Goal: Transaction & Acquisition: Purchase product/service

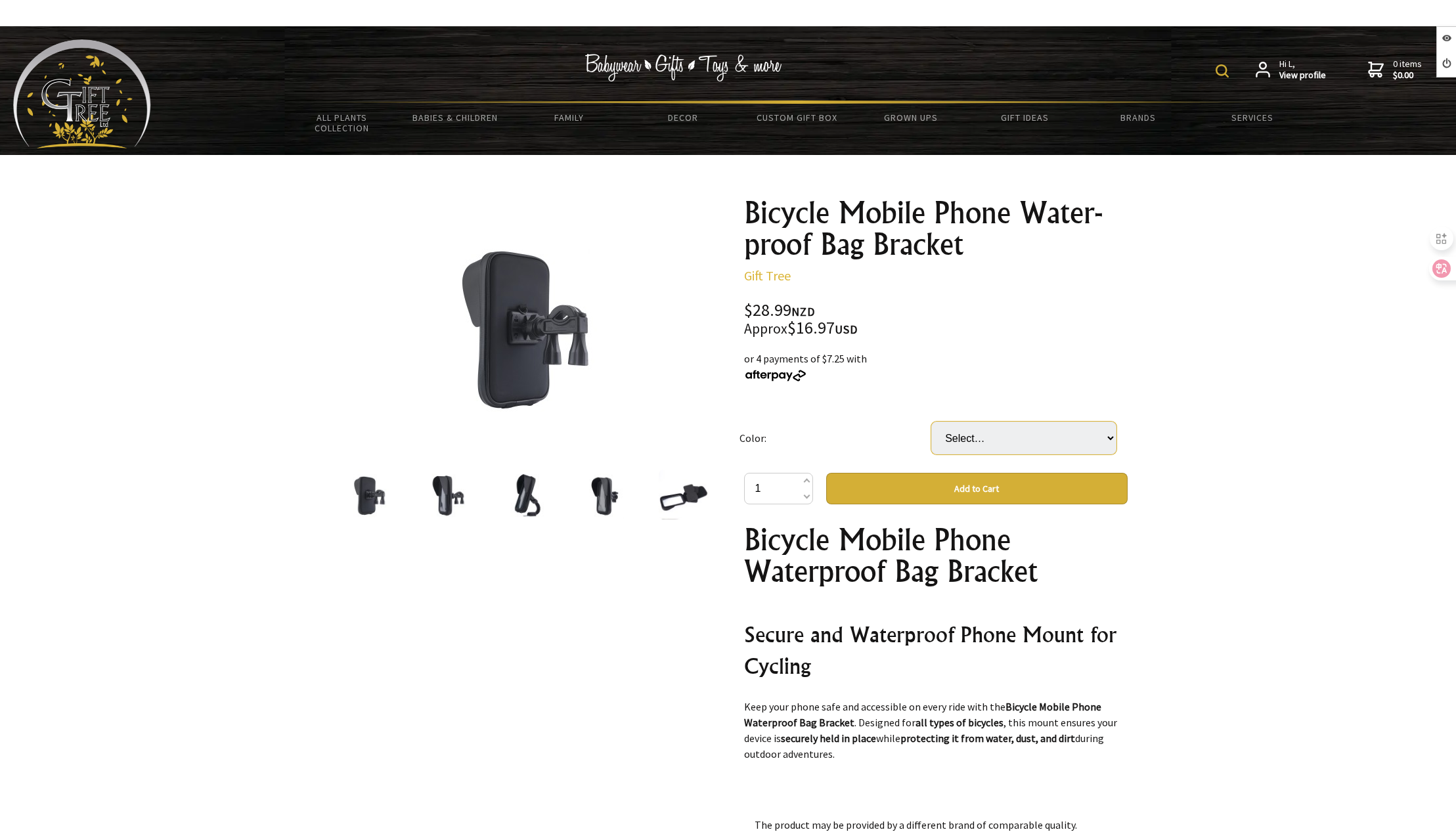
click at [964, 446] on select "Select… DFAA1 DFABK DFAMT" at bounding box center [1024, 437] width 186 height 33
select select "DFABK"
click at [931, 421] on select "Select… DFAA1 DFABK DFAMT" at bounding box center [1024, 437] width 186 height 33
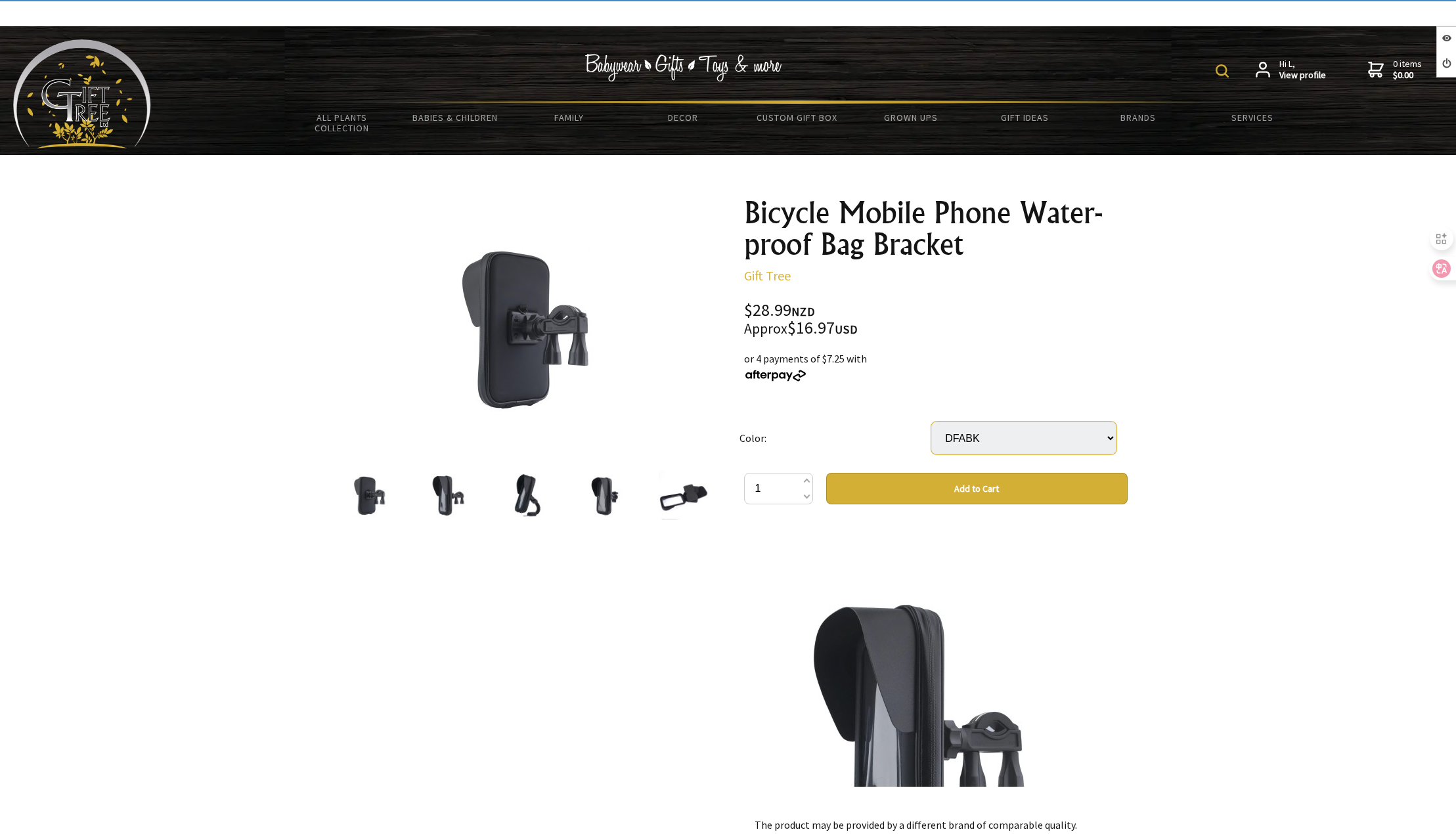
scroll to position [1379, 0]
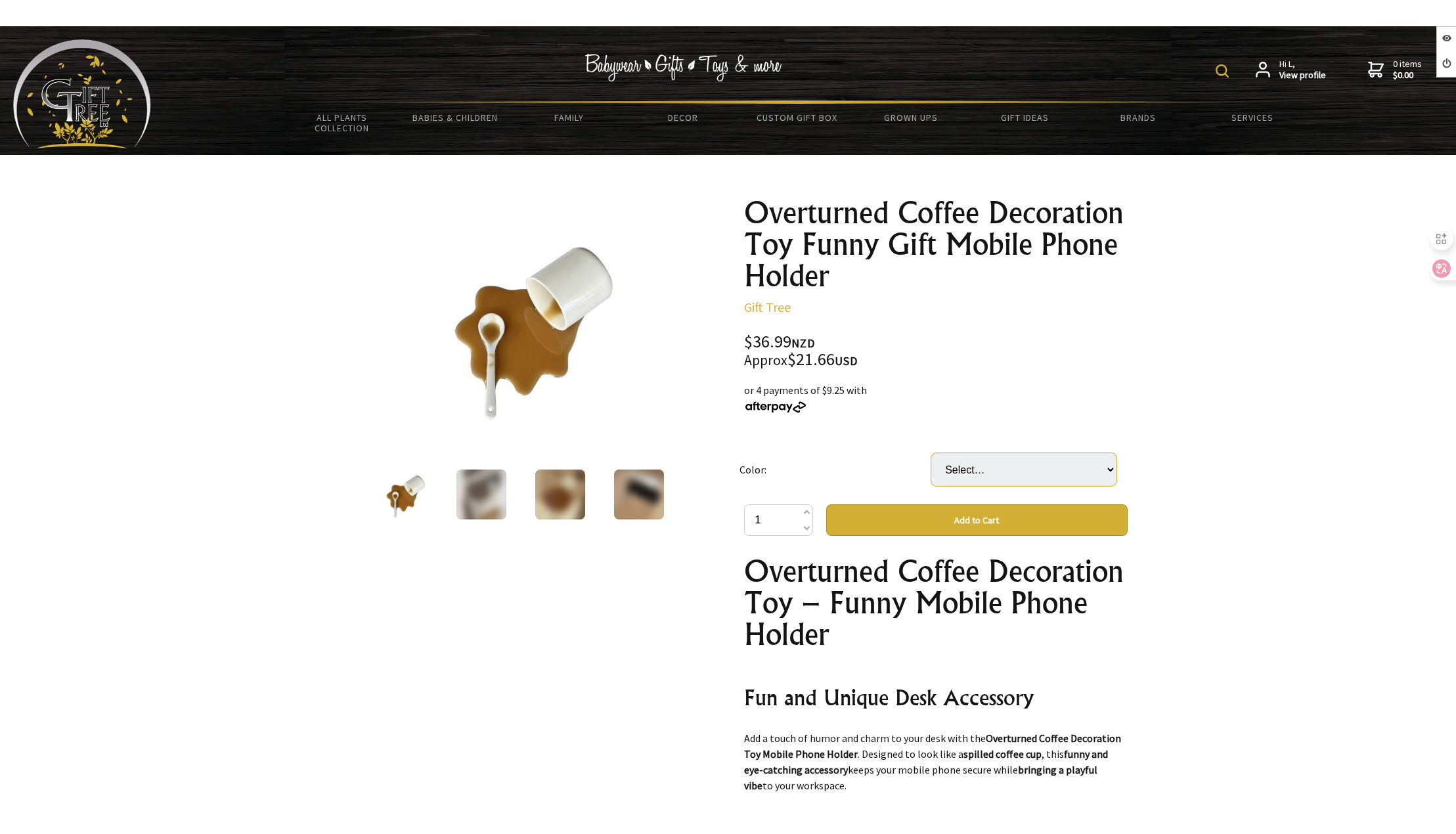
click at [1011, 470] on select "Select… Macchiato Mocha" at bounding box center [1024, 469] width 186 height 33
select select "Mocha"
click at [931, 453] on select "Select… Macchiato Mocha" at bounding box center [1024, 469] width 186 height 33
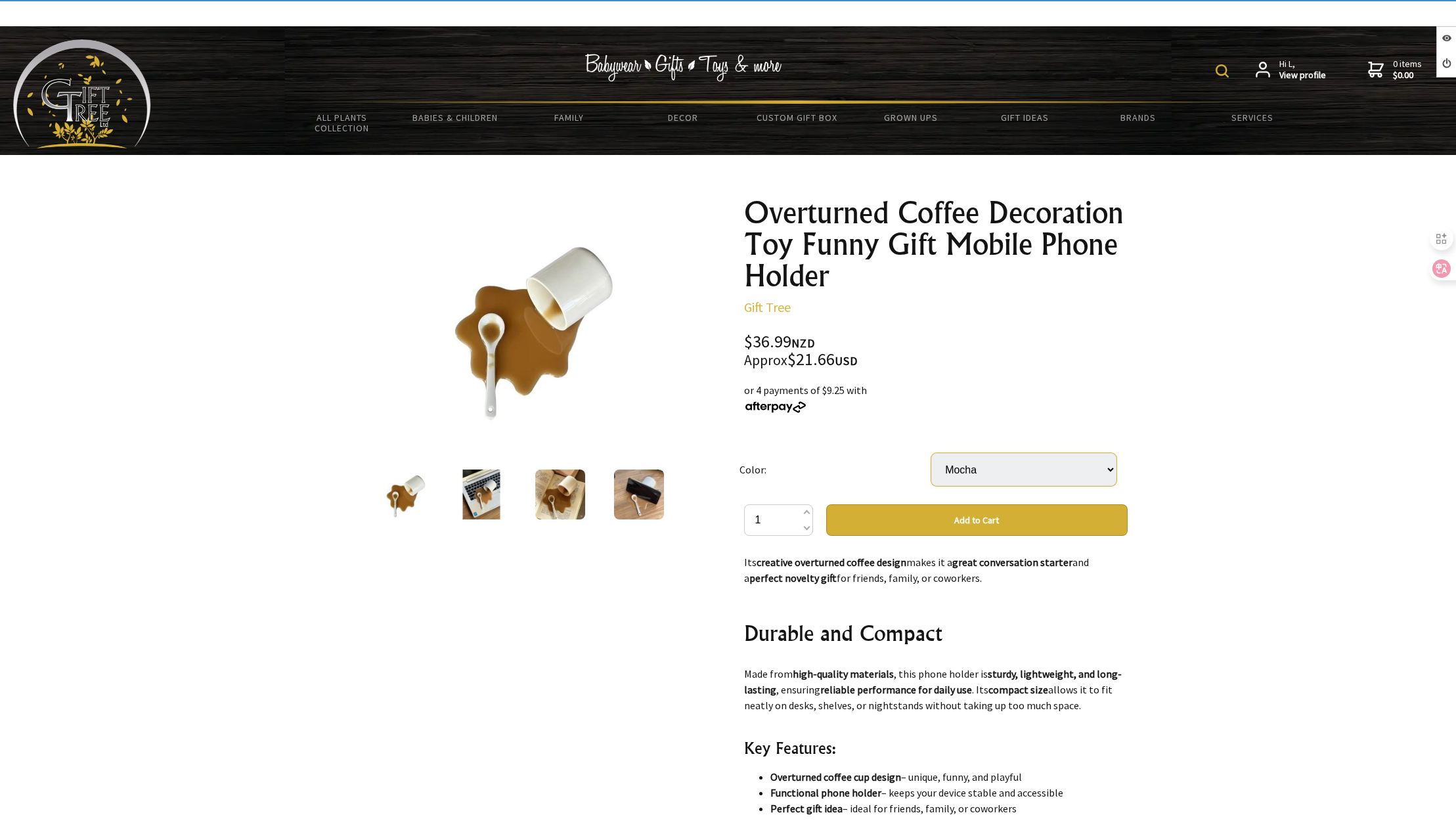
scroll to position [394, 0]
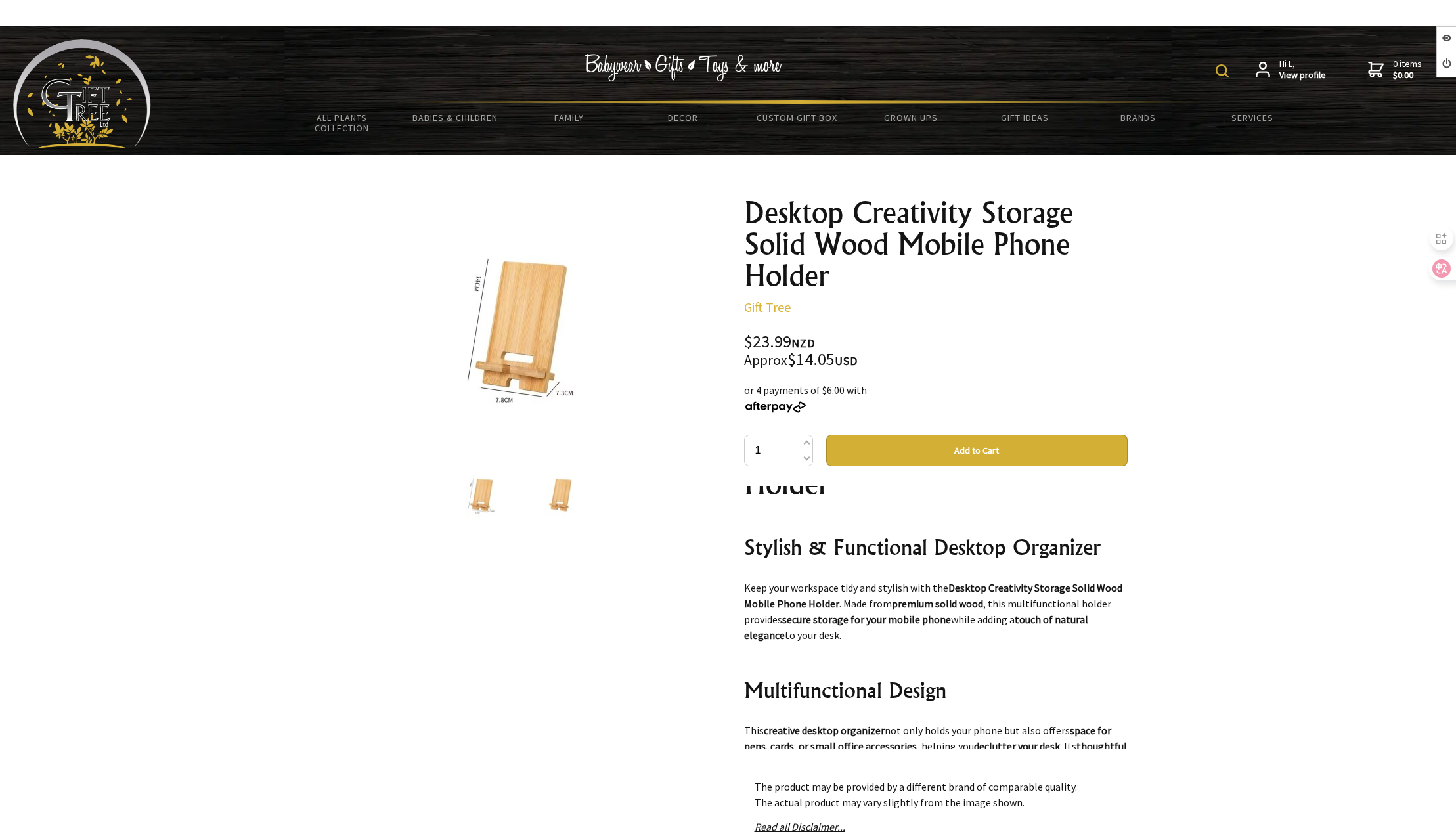
scroll to position [329, 0]
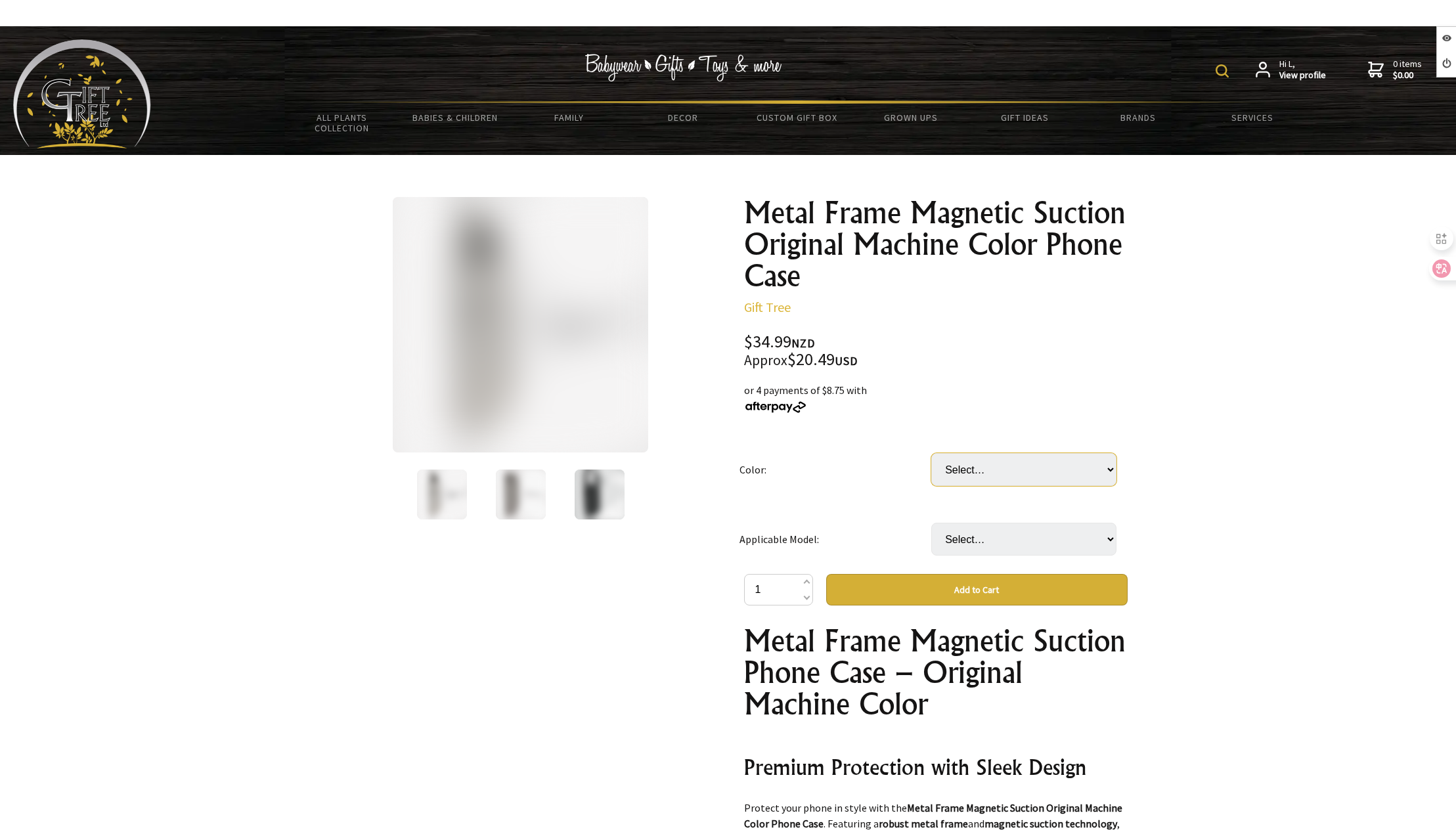
drag, startPoint x: 970, startPoint y: 466, endPoint x: 973, endPoint y: 485, distance: 19.2
click at [970, 467] on select "Select… Titanium Black Magnetic Titanium Gray Magnetic Titanium Silver Magnetic" at bounding box center [1024, 469] width 186 height 33
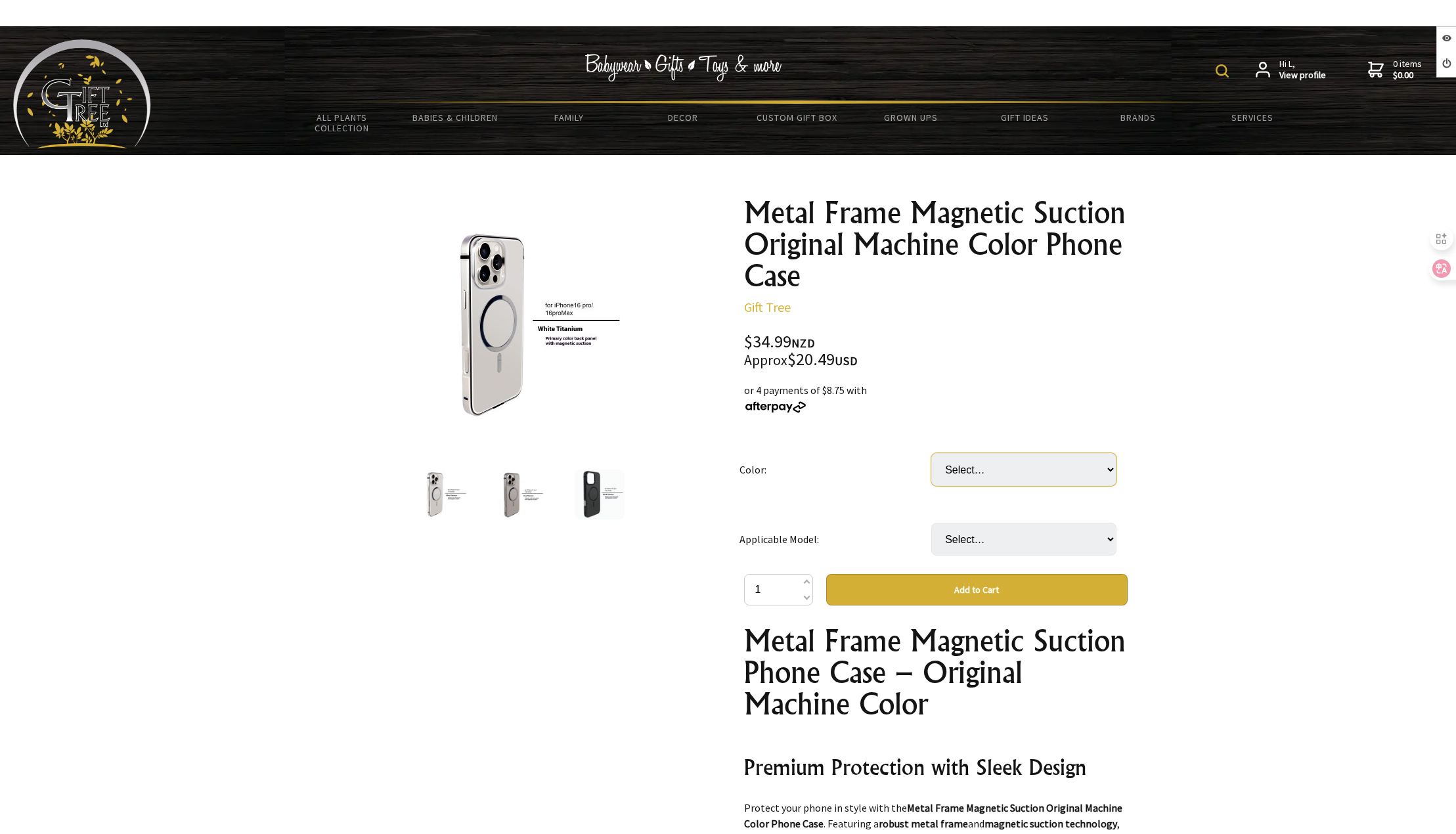
select select "Titanium Black Magnetic"
click at [931, 453] on select "Select… Titanium Black Magnetic Titanium Gray Magnetic Titanium Silver Magnetic" at bounding box center [1024, 469] width 186 height 33
drag, startPoint x: 989, startPoint y: 534, endPoint x: 984, endPoint y: 555, distance: 21.6
click at [990, 536] on select "Select… iPhone 15PRO iPhone 15PROMAX iPhone 16PRO iPhone 16PROMAX" at bounding box center [1024, 539] width 186 height 33
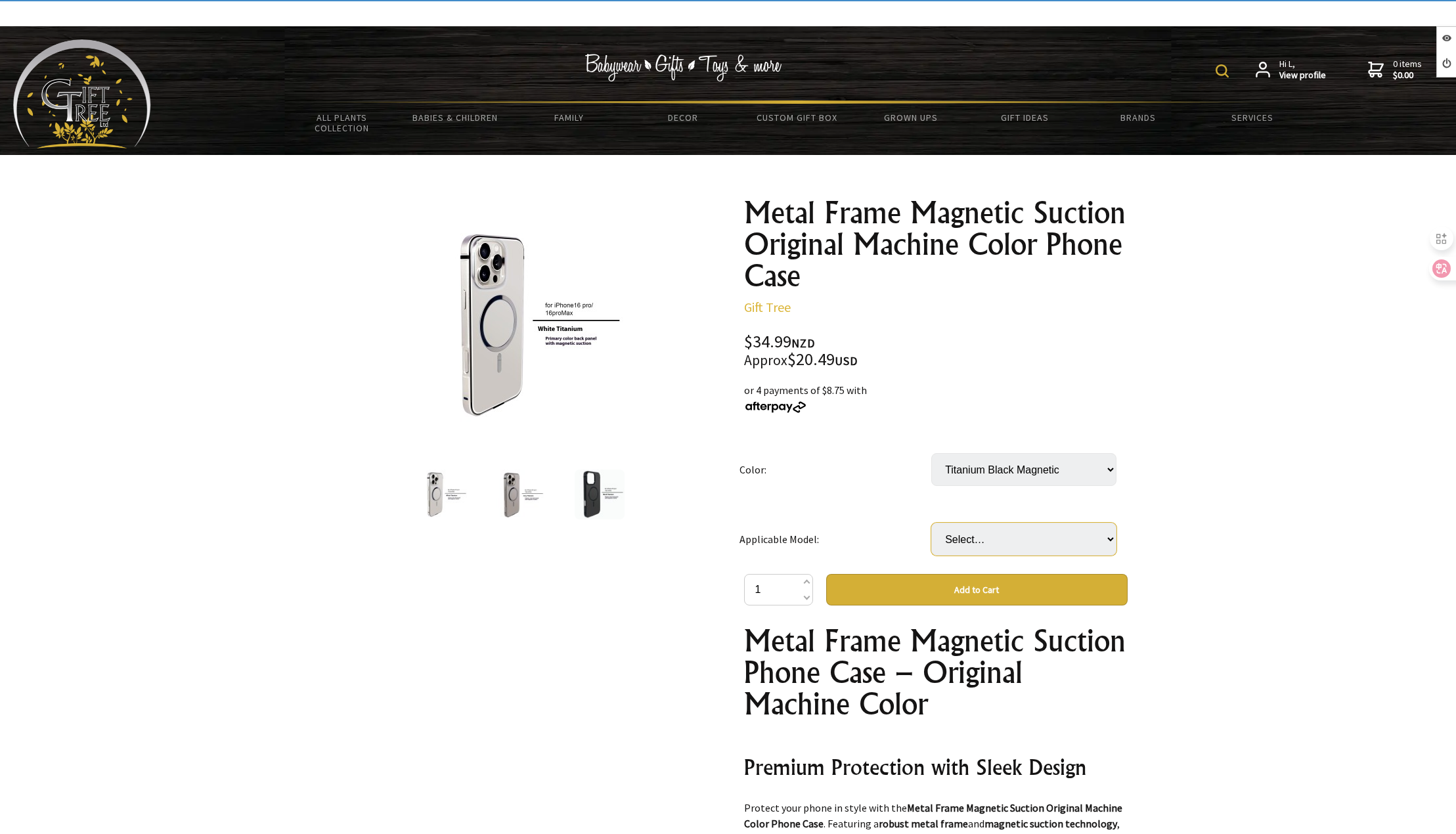
select select "iPhone 16PRO"
click at [931, 523] on select "Select… iPhone 15PRO iPhone 15PROMAX iPhone 16PRO iPhone 16PROMAX" at bounding box center [1024, 539] width 186 height 33
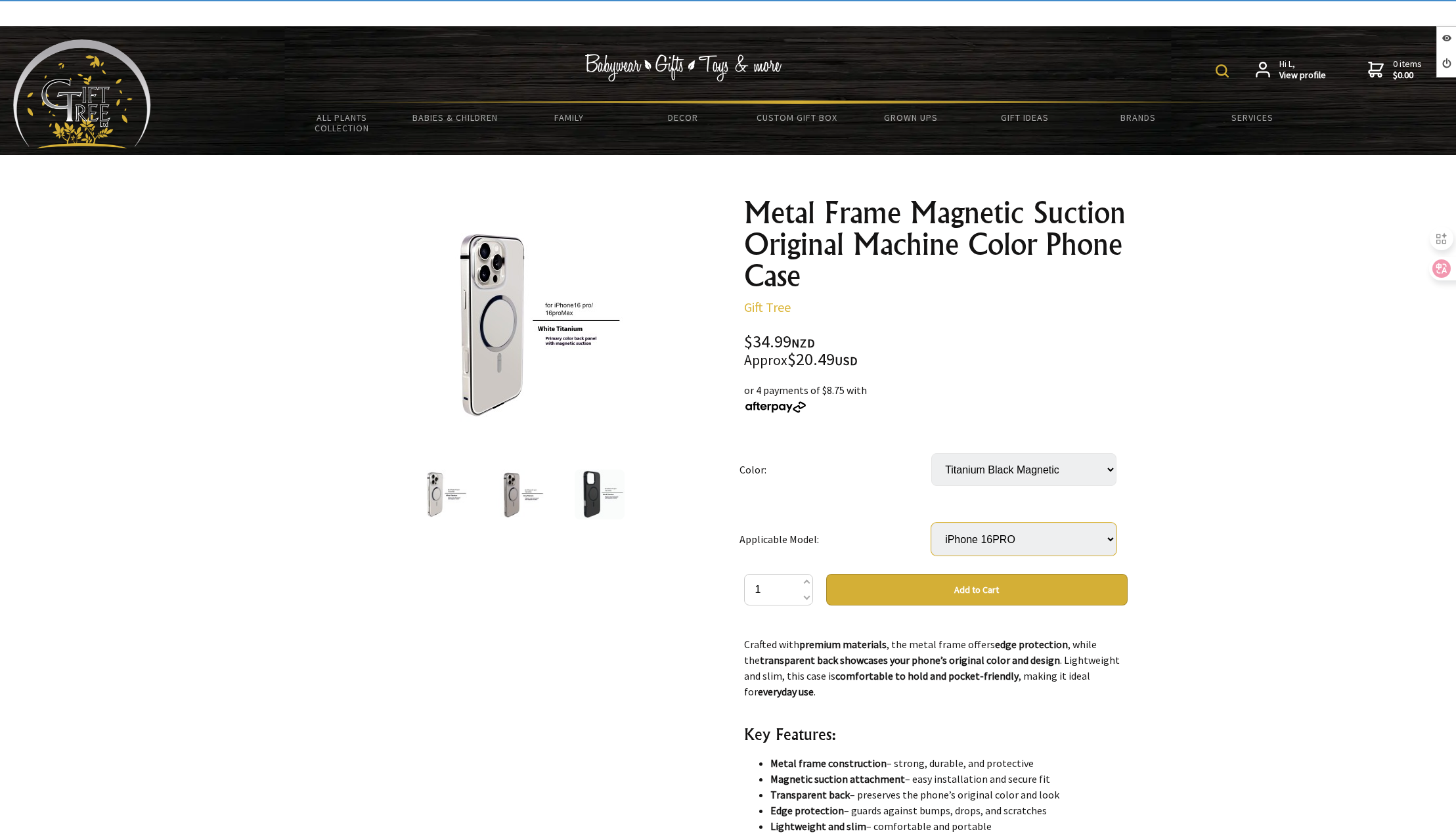
scroll to position [657, 0]
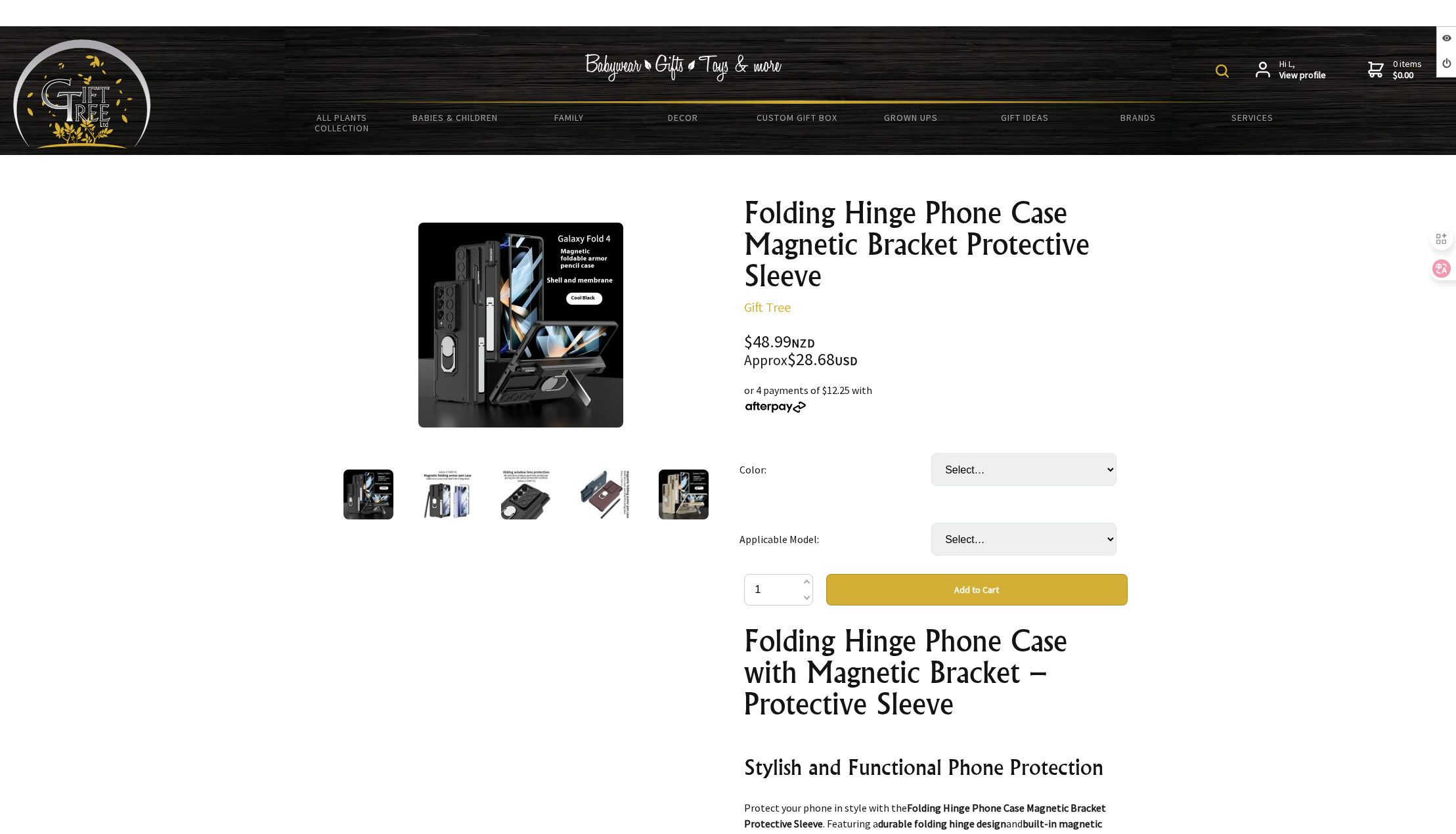
select select "Champagne Gold"
click at [931, 453] on select "Select… Champagne Gold Cool Black Empty Mountain Green Wine Red" at bounding box center [1024, 469] width 186 height 33
click at [1013, 557] on td "Select… SM Folder 4 Without Pen" at bounding box center [1027, 539] width 192 height 70
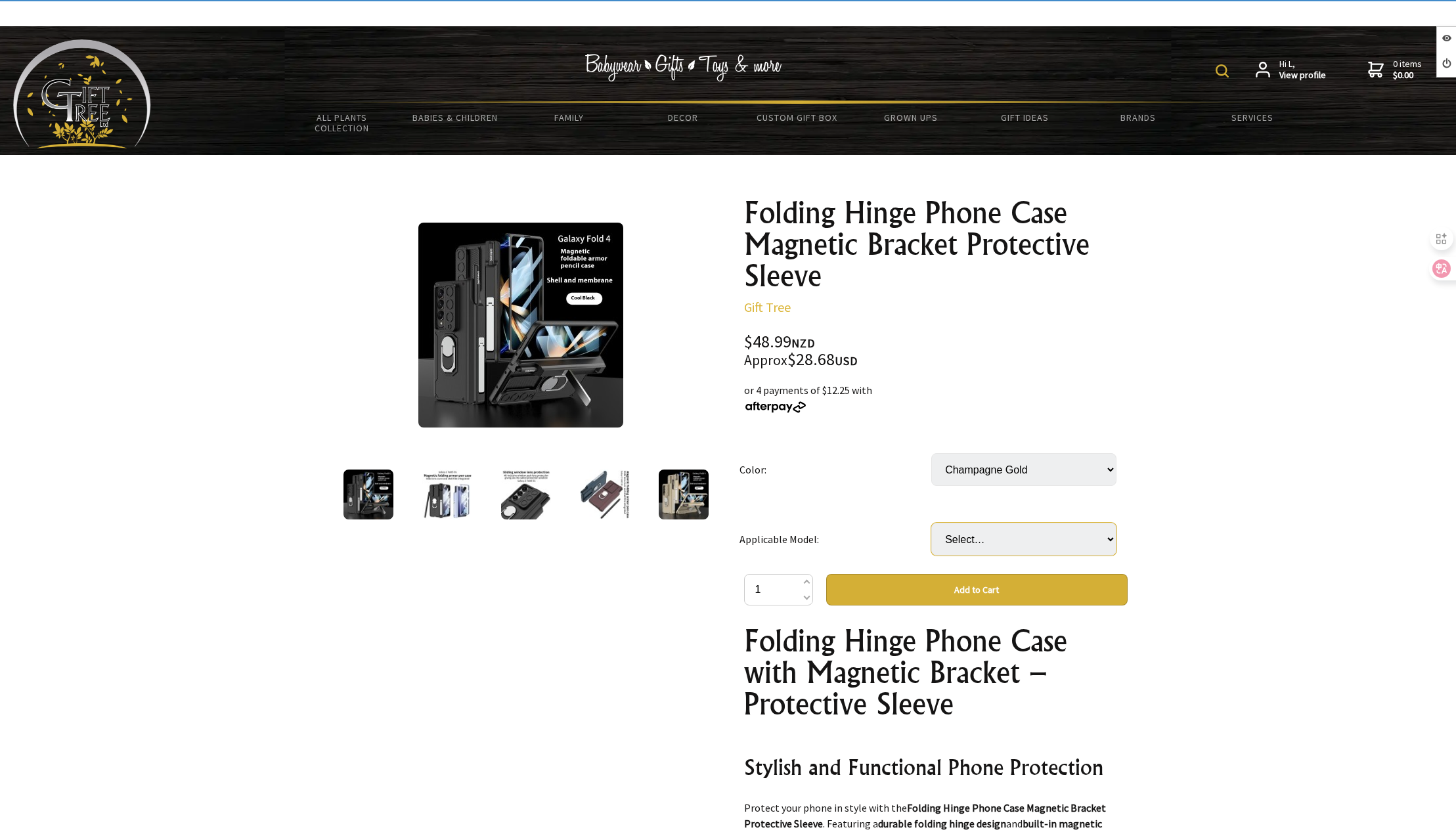
drag, startPoint x: 1007, startPoint y: 542, endPoint x: 1008, endPoint y: 555, distance: 13.0
click at [1007, 542] on select "Select… SM Folder 4 Without Pen" at bounding box center [1024, 539] width 186 height 33
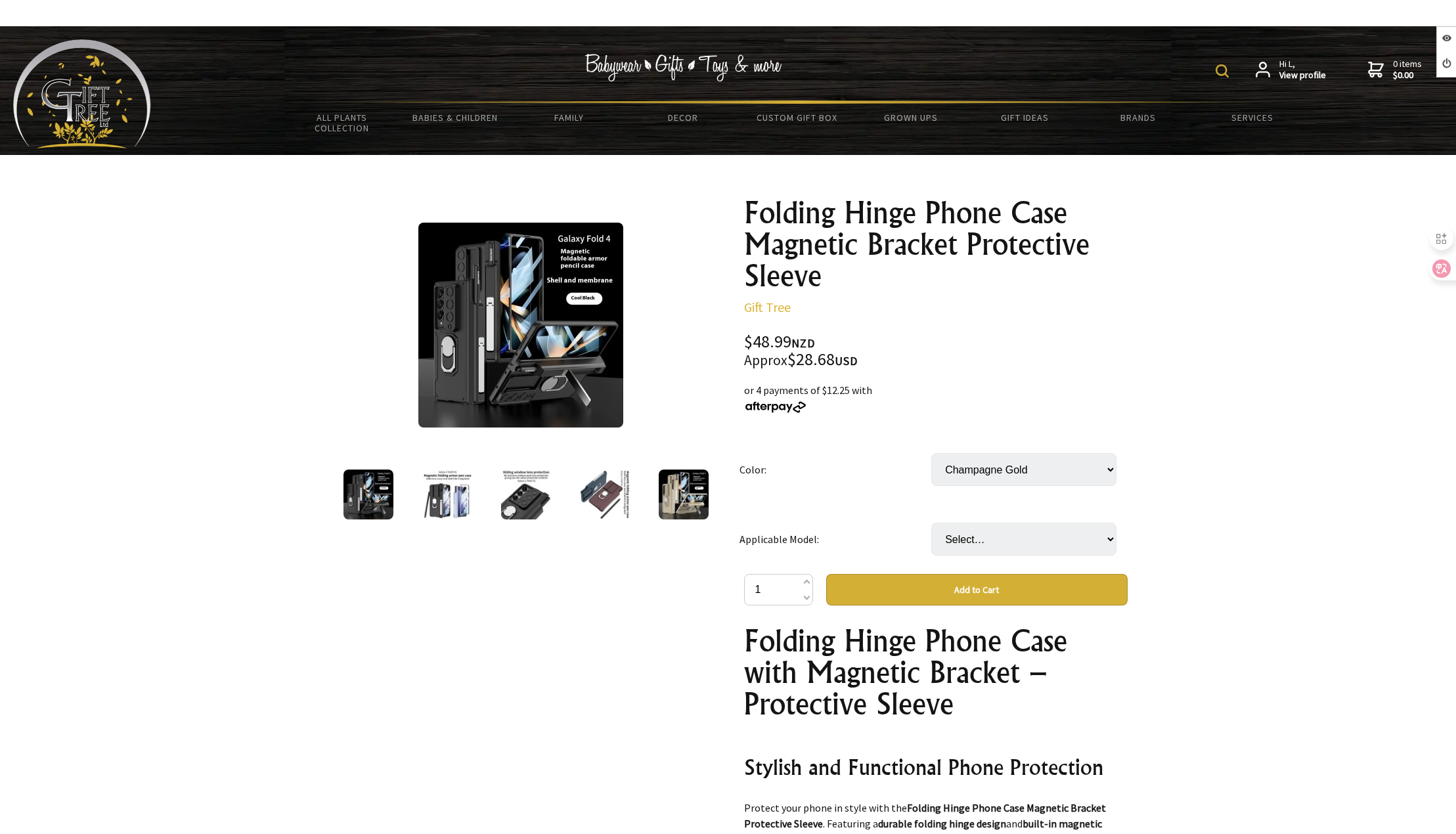
click at [992, 578] on button "Add to Cart" at bounding box center [976, 590] width 301 height 32
click at [995, 537] on select "Select… SM Folder 4 Without Pen" at bounding box center [1024, 539] width 186 height 33
select select "SM Folder 4 Without Pen"
click at [931, 523] on select "Select… SM Folder 4 Without Pen" at bounding box center [1024, 539] width 186 height 33
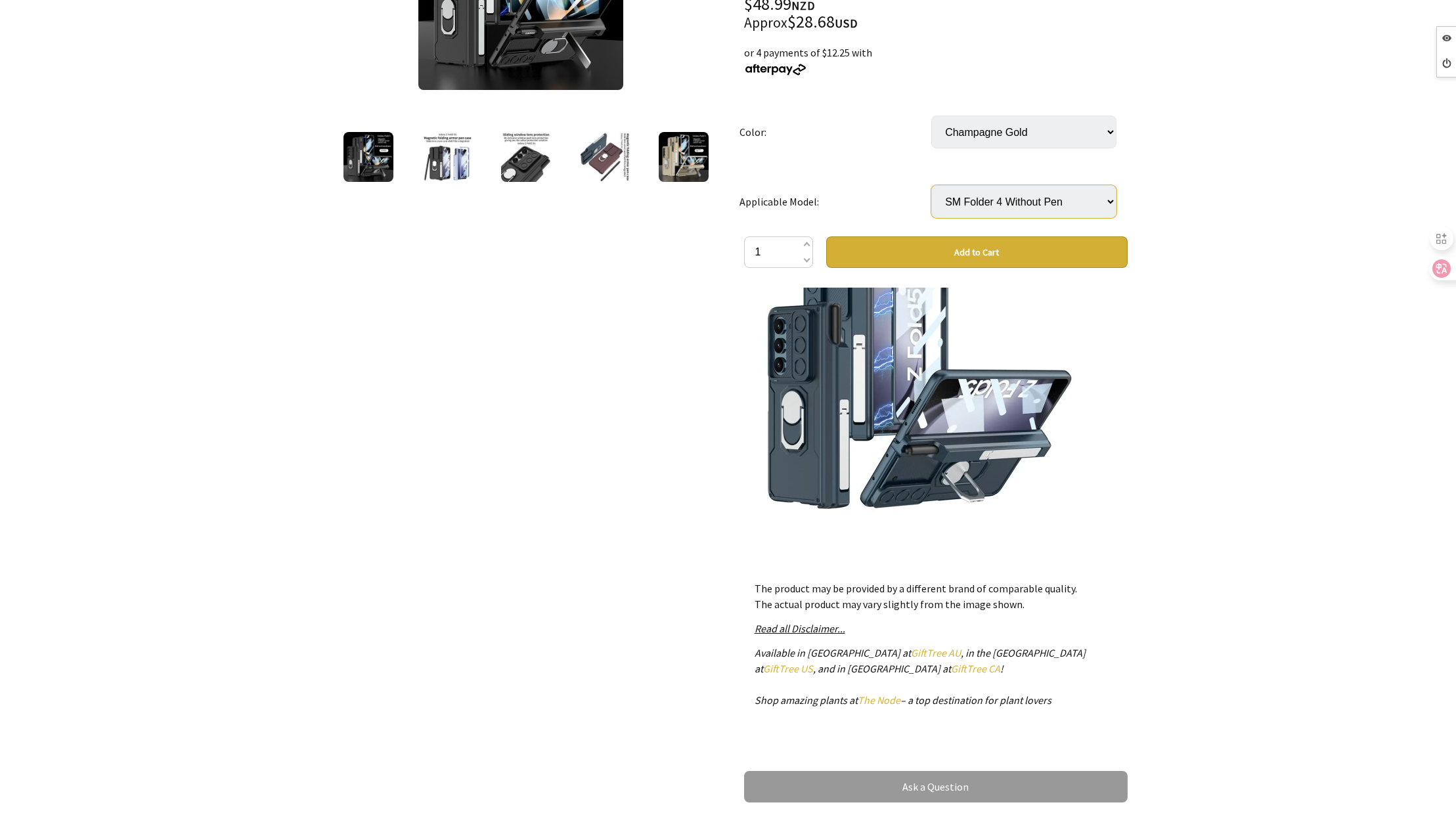
scroll to position [65, 0]
